Goal: Check status: Check status

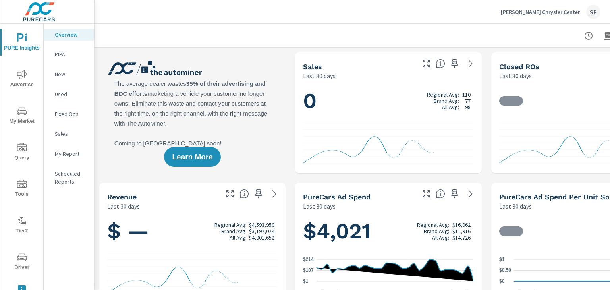
click at [19, 257] on icon "nav menu" at bounding box center [22, 258] width 10 height 10
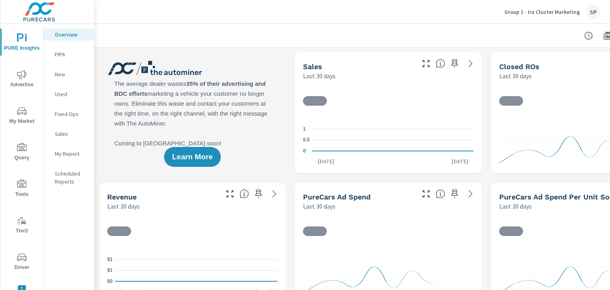
click at [21, 263] on span "Driver" at bounding box center [22, 262] width 38 height 19
